Goal: Information Seeking & Learning: Learn about a topic

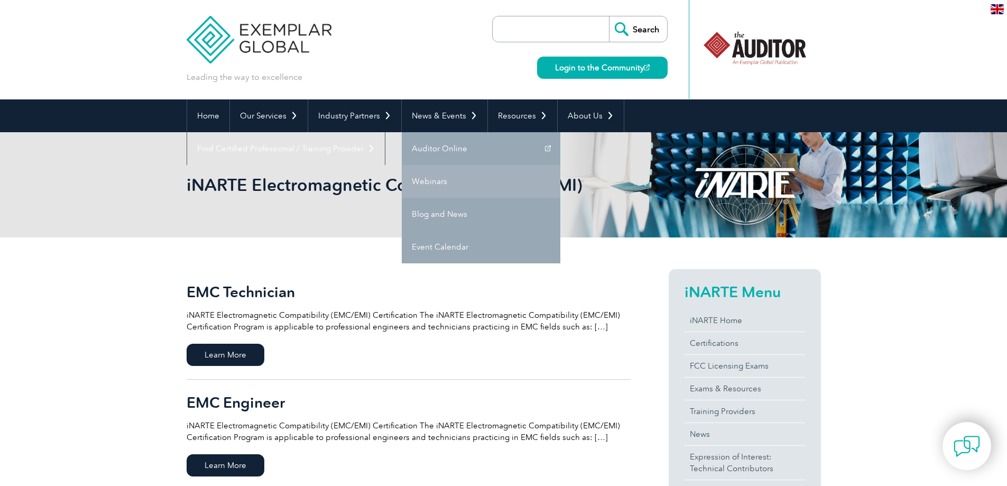
click at [432, 177] on link "Webinars" at bounding box center [481, 181] width 159 height 33
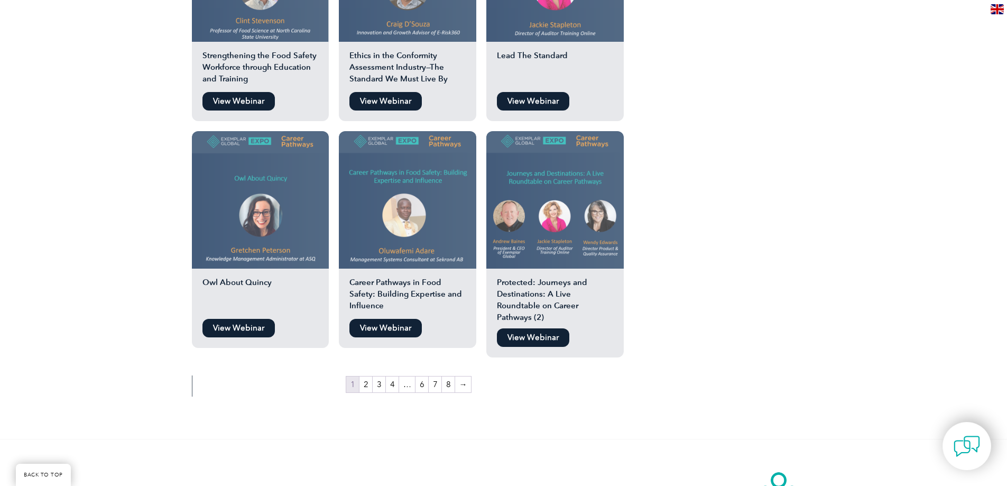
scroll to position [1744, 0]
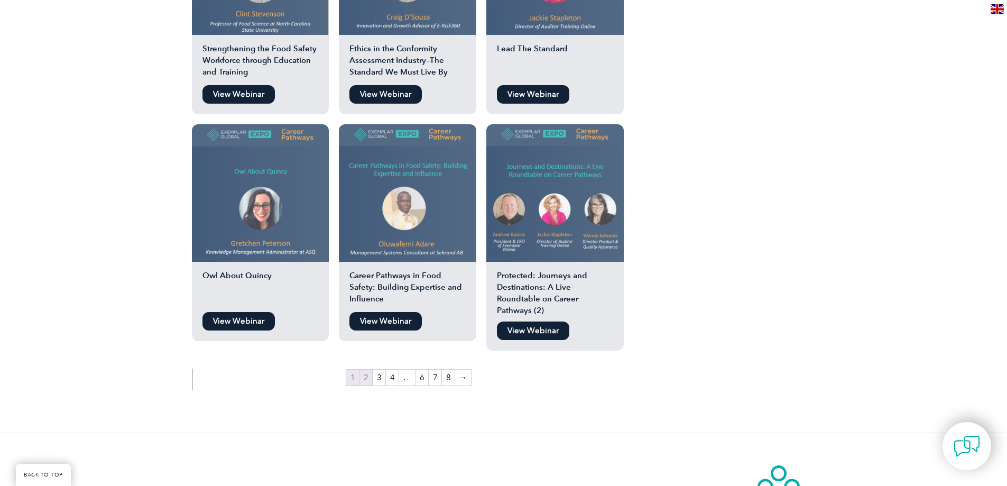
click at [365, 369] on link "2" at bounding box center [365, 377] width 13 height 16
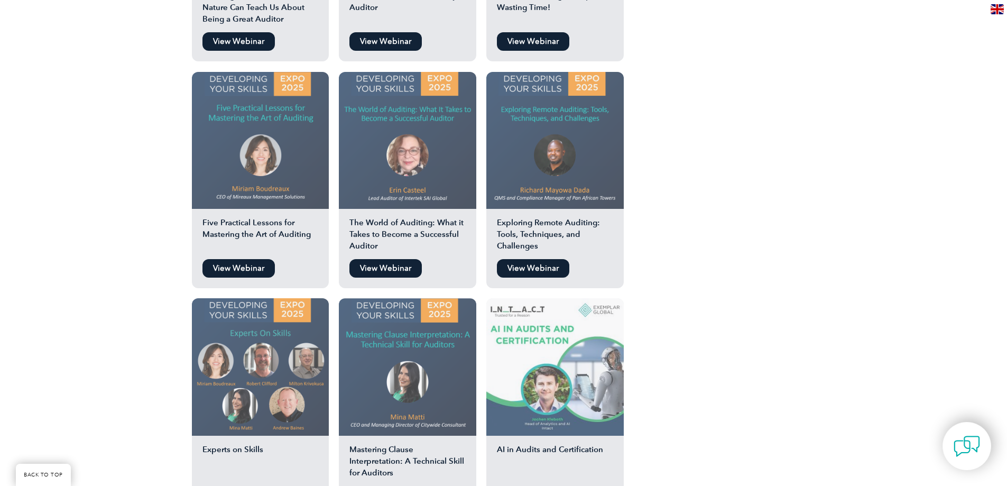
scroll to position [1638, 0]
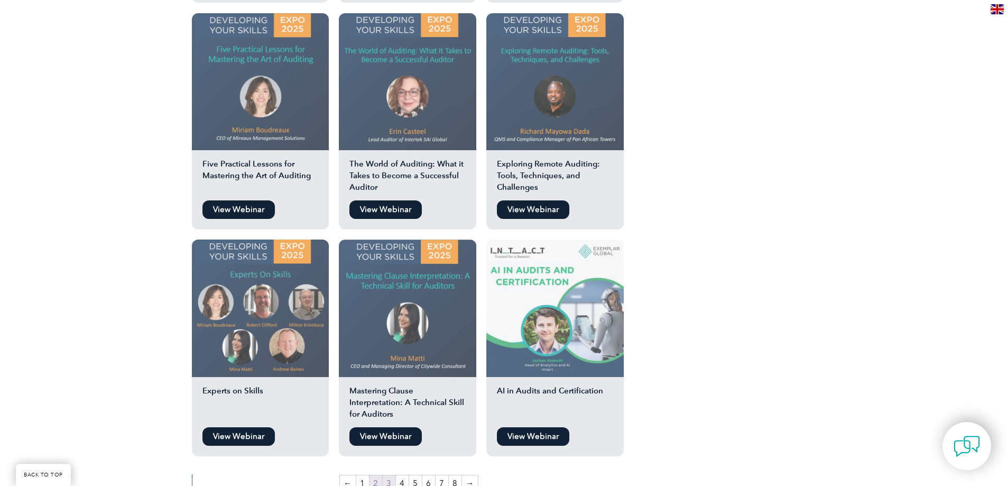
click at [389, 475] on link "3" at bounding box center [389, 483] width 13 height 16
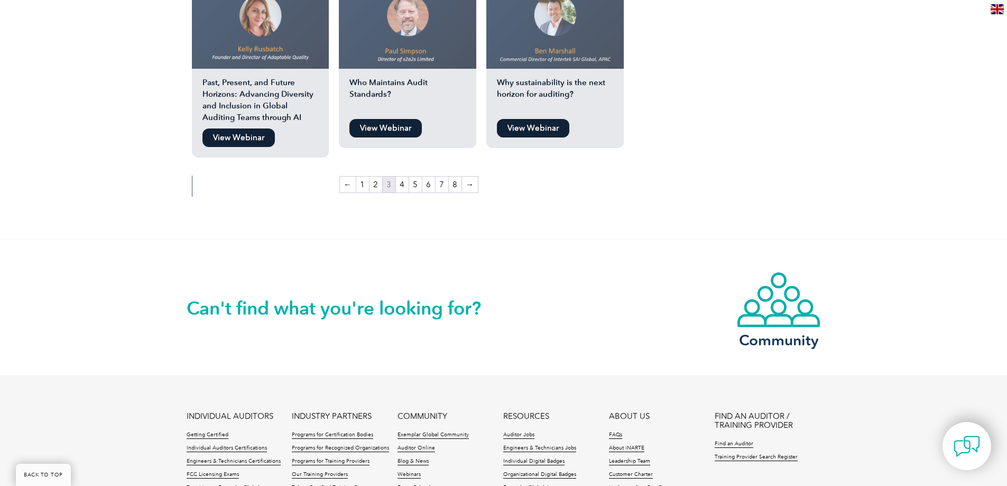
scroll to position [1955, 0]
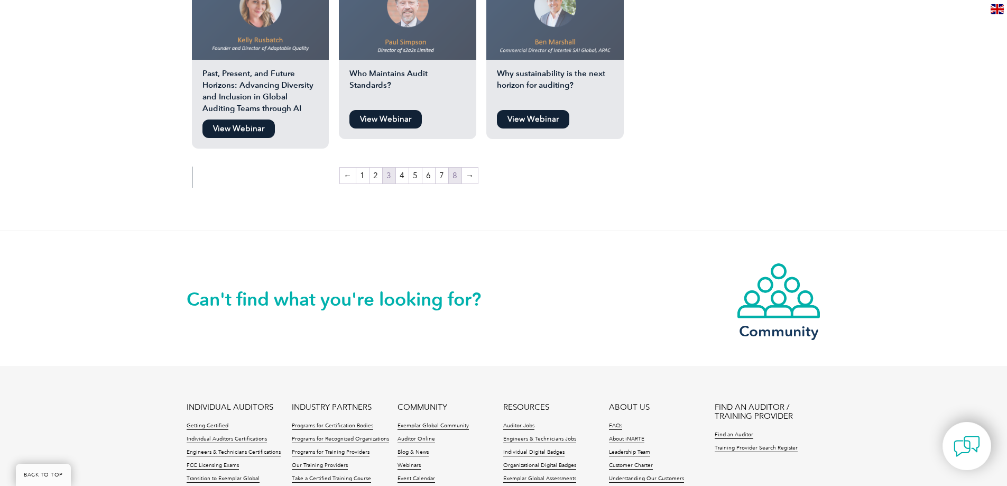
click at [451, 167] on link "8" at bounding box center [455, 175] width 13 height 16
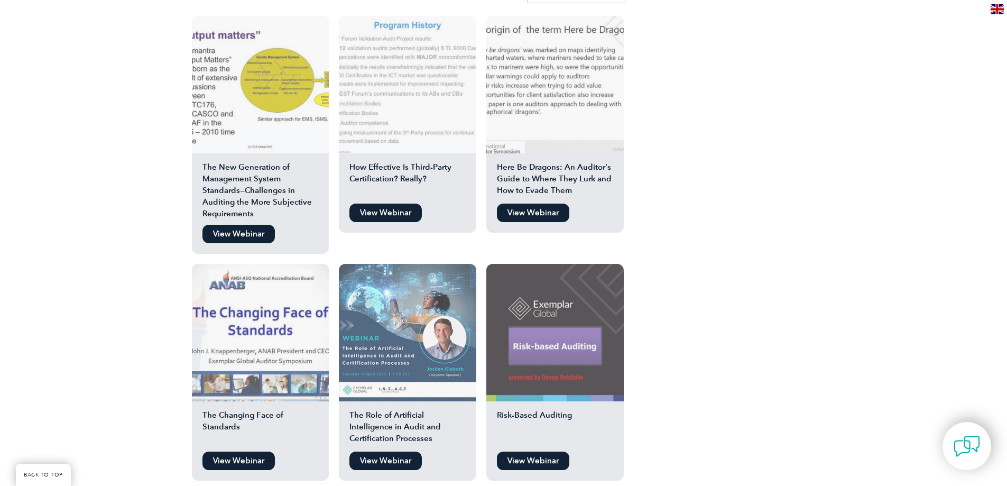
scroll to position [1215, 0]
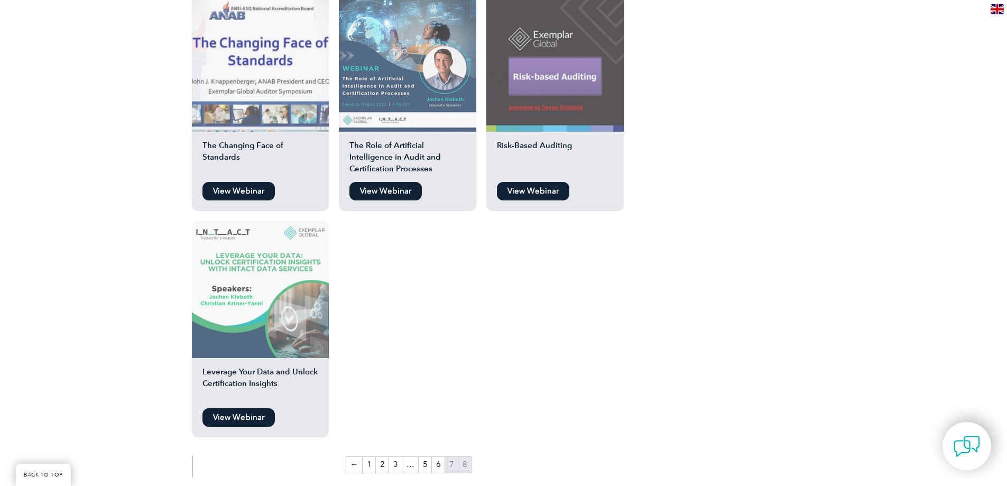
click at [449, 456] on link "7" at bounding box center [451, 464] width 13 height 16
